Goal: Find specific page/section: Find specific page/section

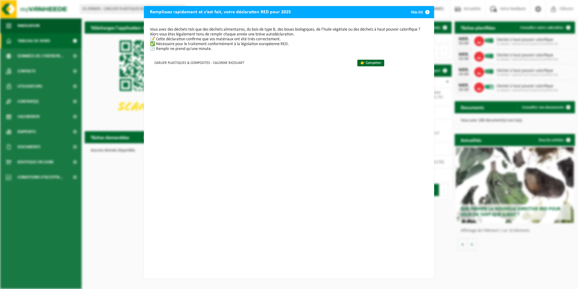
click at [425, 11] on span "button" at bounding box center [428, 12] width 12 height 12
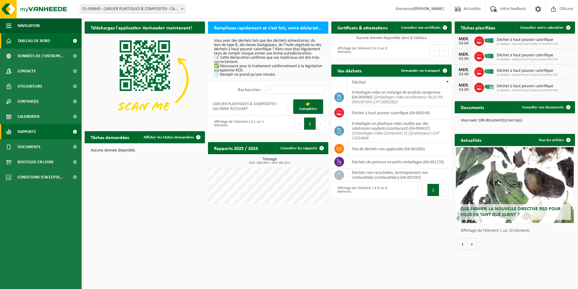
click at [54, 126] on link "Rapports" at bounding box center [41, 131] width 82 height 15
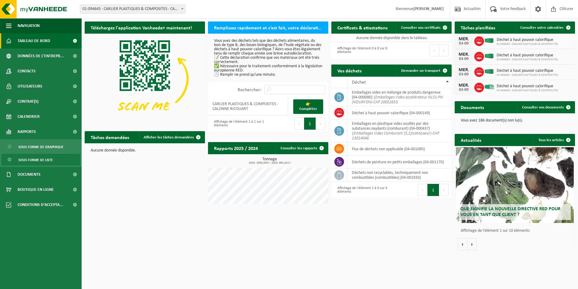
click at [55, 160] on link "Sous forme de liste" at bounding box center [41, 159] width 79 height 11
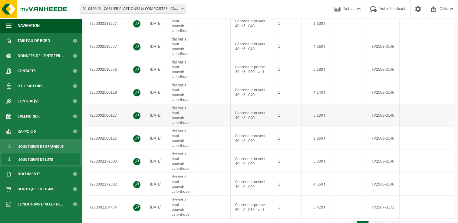
scroll to position [272, 0]
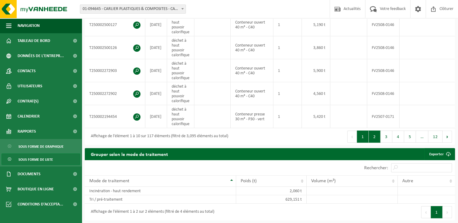
click at [380, 136] on button "2" at bounding box center [374, 137] width 12 height 12
click at [384, 138] on button "3" at bounding box center [386, 137] width 12 height 12
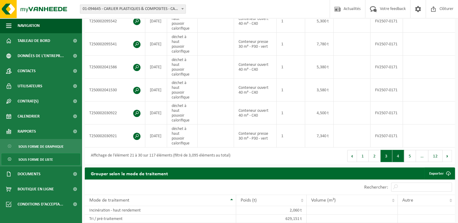
click at [396, 157] on button "4" at bounding box center [398, 156] width 12 height 12
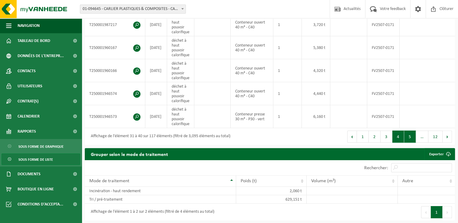
click at [411, 141] on button "5" at bounding box center [410, 137] width 12 height 12
click at [415, 140] on button "6" at bounding box center [410, 137] width 12 height 12
click at [413, 141] on button "7" at bounding box center [410, 137] width 12 height 12
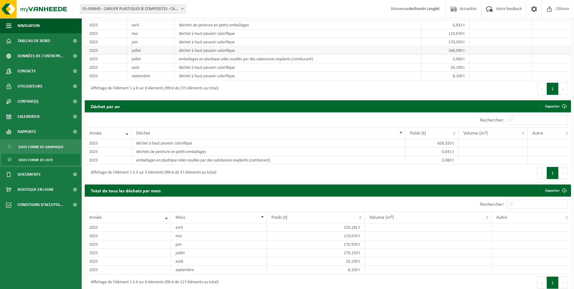
scroll to position [465, 0]
